Goal: Information Seeking & Learning: Learn about a topic

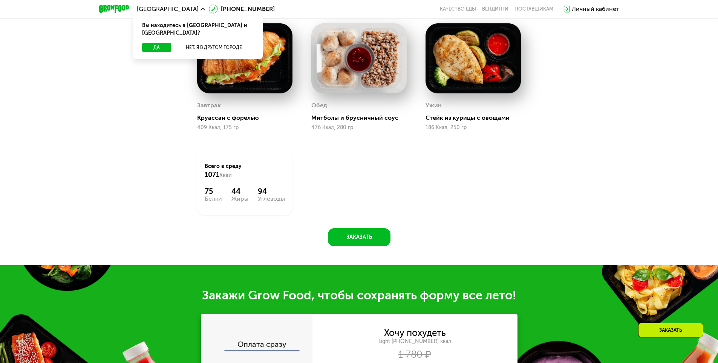
scroll to position [415, 0]
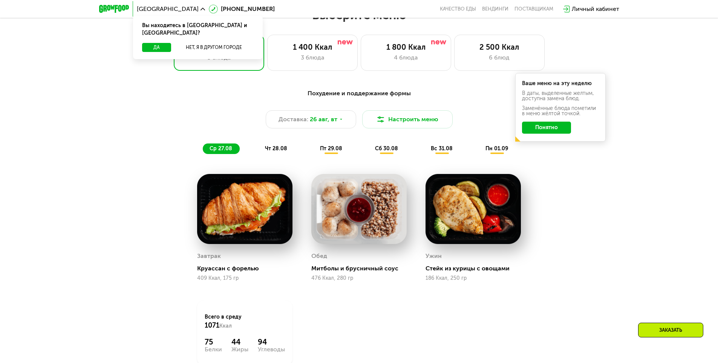
drag, startPoint x: 545, startPoint y: 127, endPoint x: 548, endPoint y: 123, distance: 4.9
click at [548, 123] on div "Ваше меню на эту неделю В даты, выделенные желтым, доступна замена блюд. Заменё…" at bounding box center [560, 107] width 90 height 69
click at [549, 130] on button "Понятно" at bounding box center [546, 128] width 49 height 12
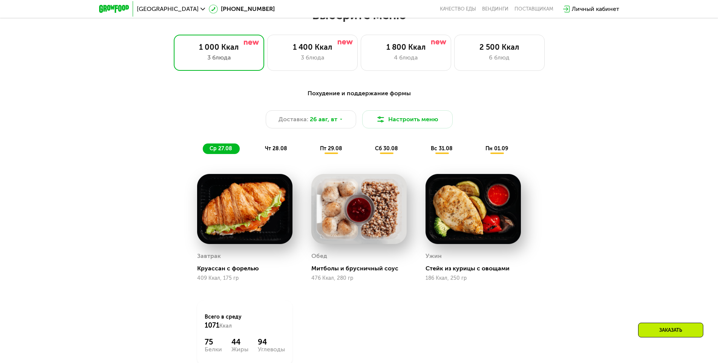
scroll to position [452, 0]
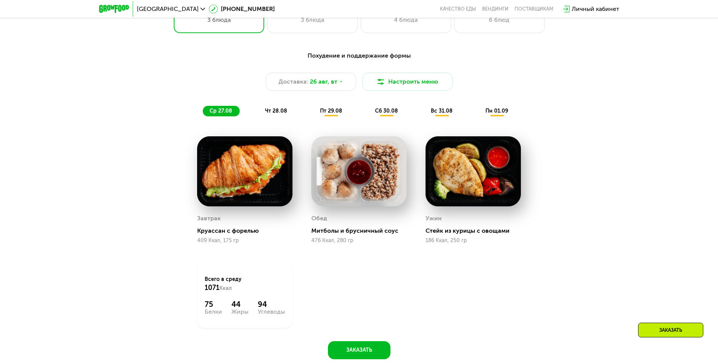
click at [272, 112] on span "чт 28.08" at bounding box center [276, 111] width 22 height 6
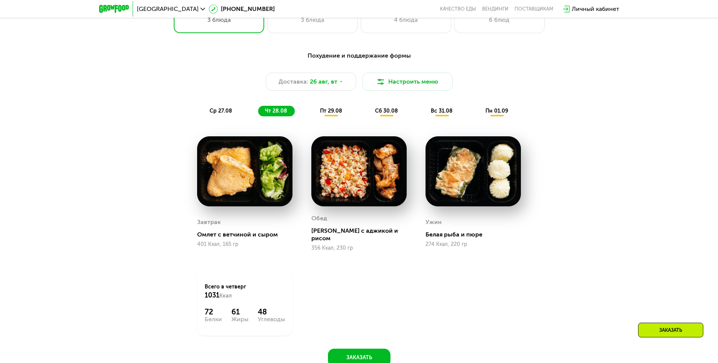
click at [368, 116] on div "пт 29.08" at bounding box center [386, 111] width 37 height 11
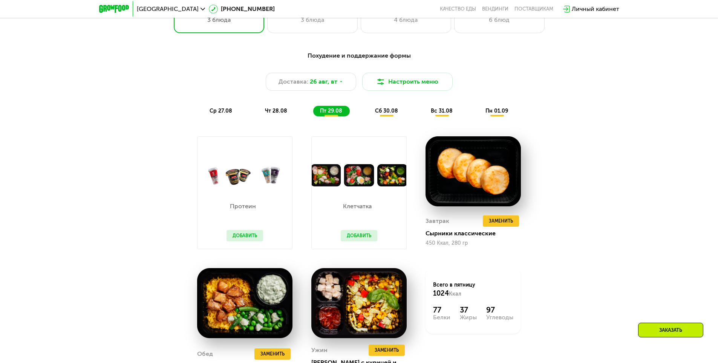
click at [383, 110] on span "сб 30.08" at bounding box center [386, 111] width 23 height 6
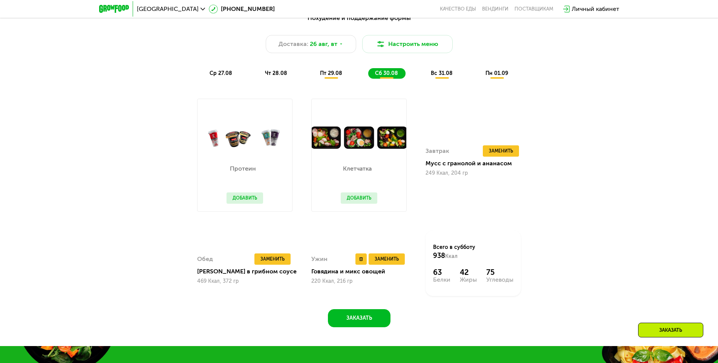
scroll to position [528, 0]
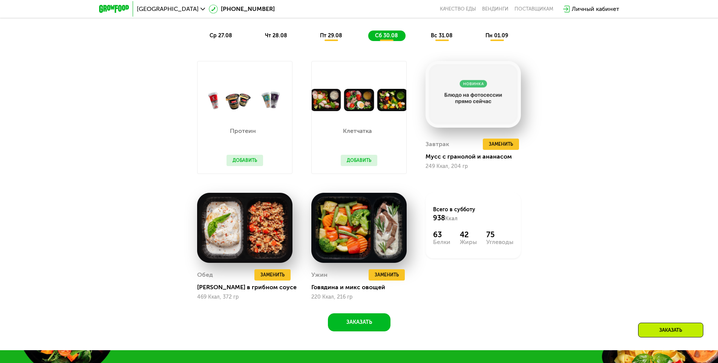
click at [479, 33] on div "вс 31.08" at bounding box center [497, 36] width 37 height 11
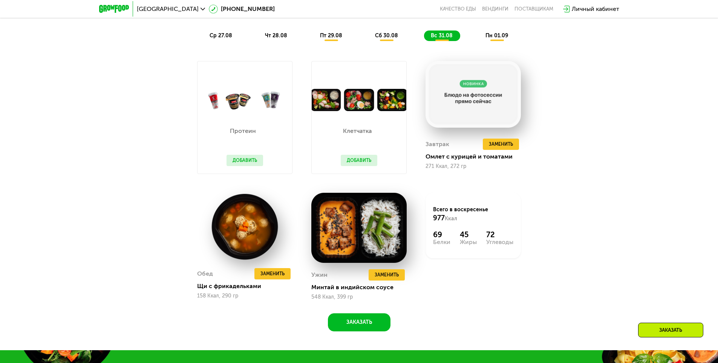
click at [503, 37] on span "пн 01.09" at bounding box center [496, 35] width 23 height 6
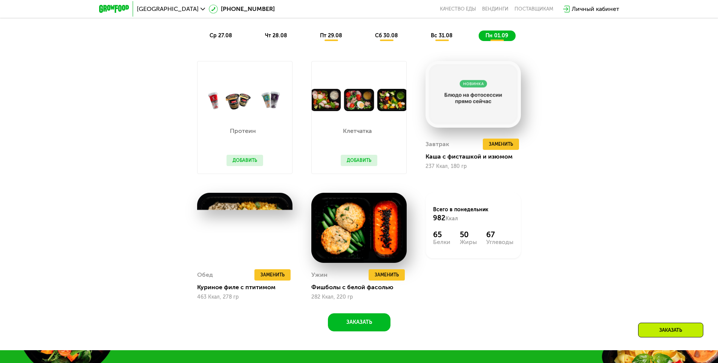
scroll to position [490, 0]
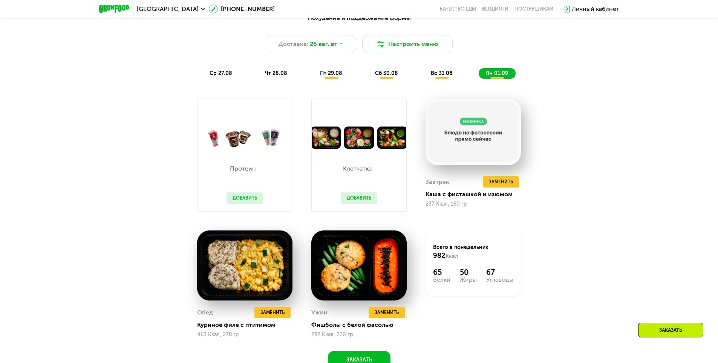
click at [485, 76] on span "пн 01.09" at bounding box center [496, 73] width 23 height 6
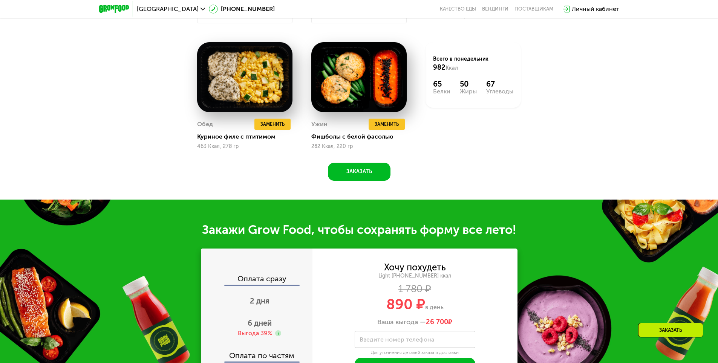
scroll to position [528, 0]
